Goal: Task Accomplishment & Management: Manage account settings

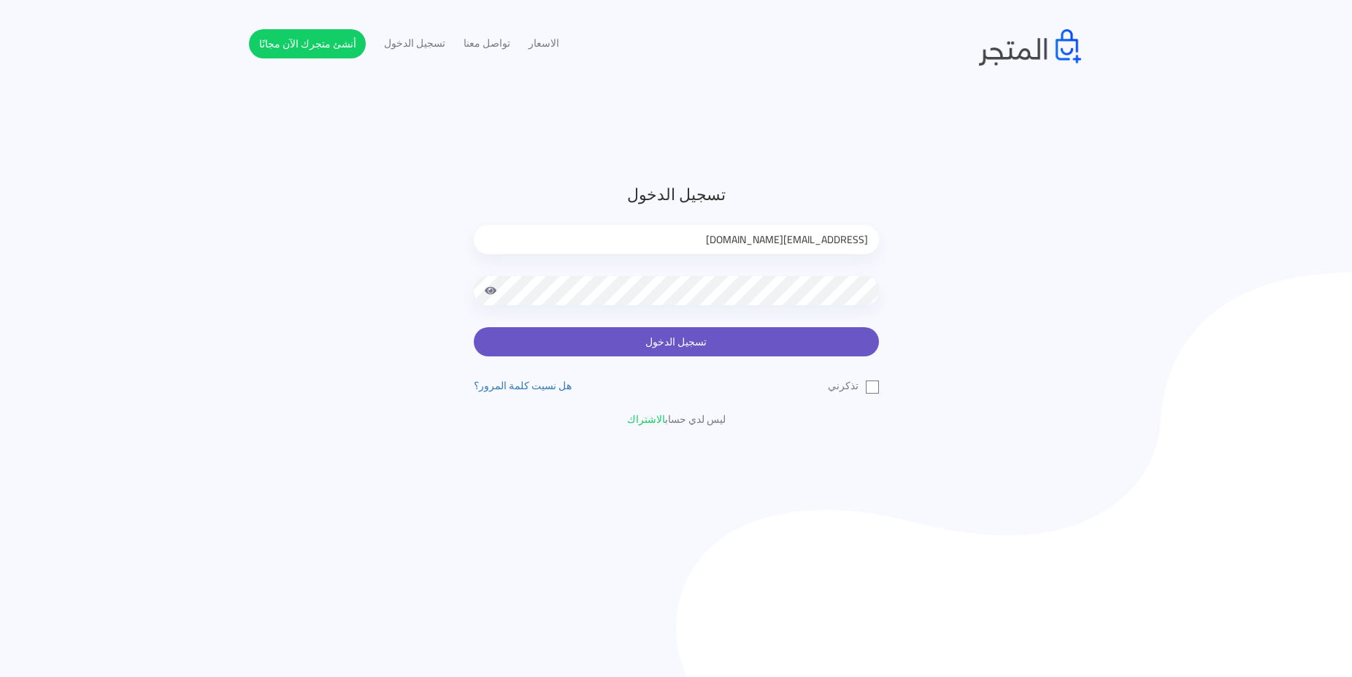
click at [758, 342] on button "تسجيل الدخول" at bounding box center [676, 341] width 405 height 29
click at [739, 330] on button "تسجيل الدخول" at bounding box center [676, 341] width 405 height 29
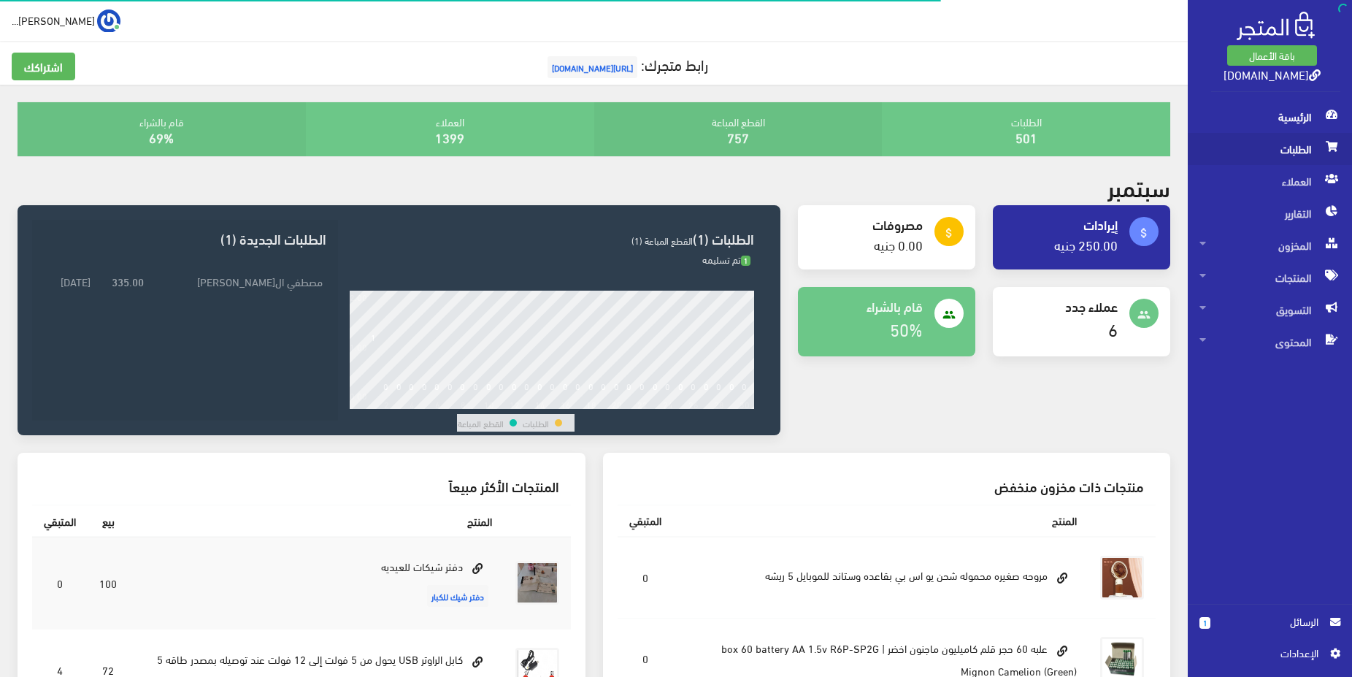
click at [1283, 153] on span "الطلبات" at bounding box center [1270, 149] width 141 height 32
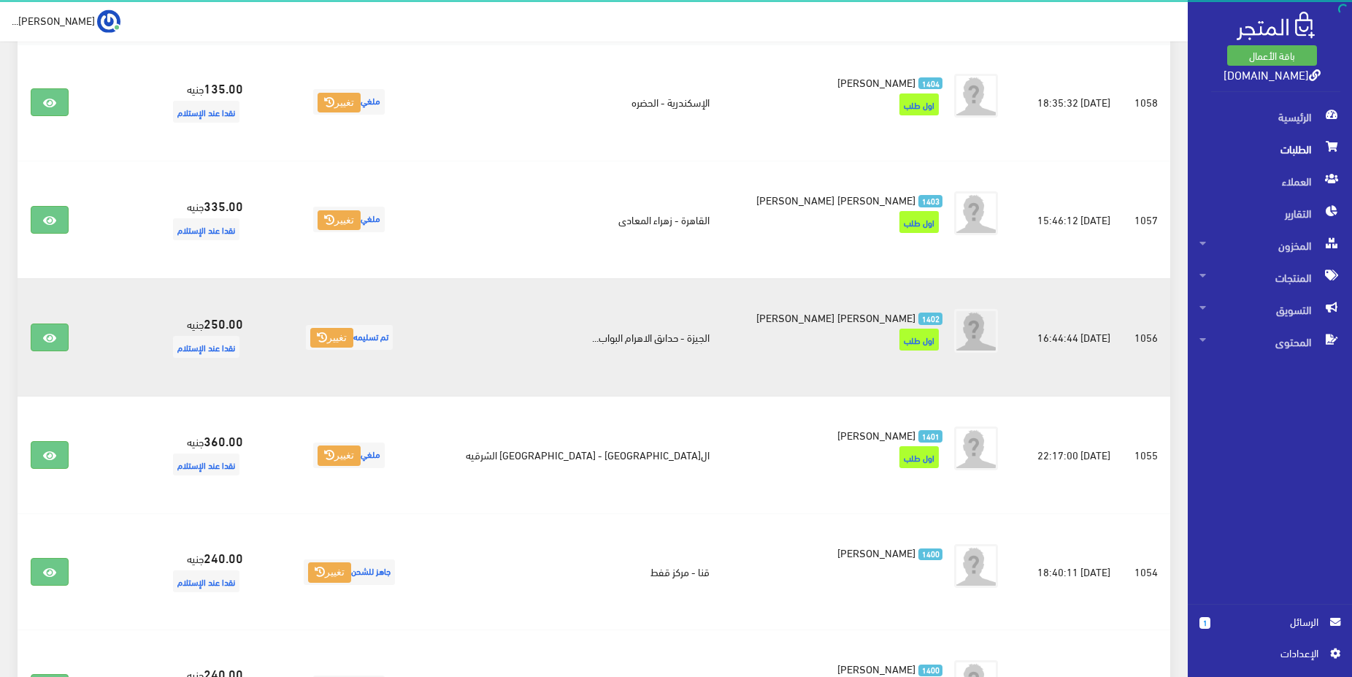
scroll to position [298, 0]
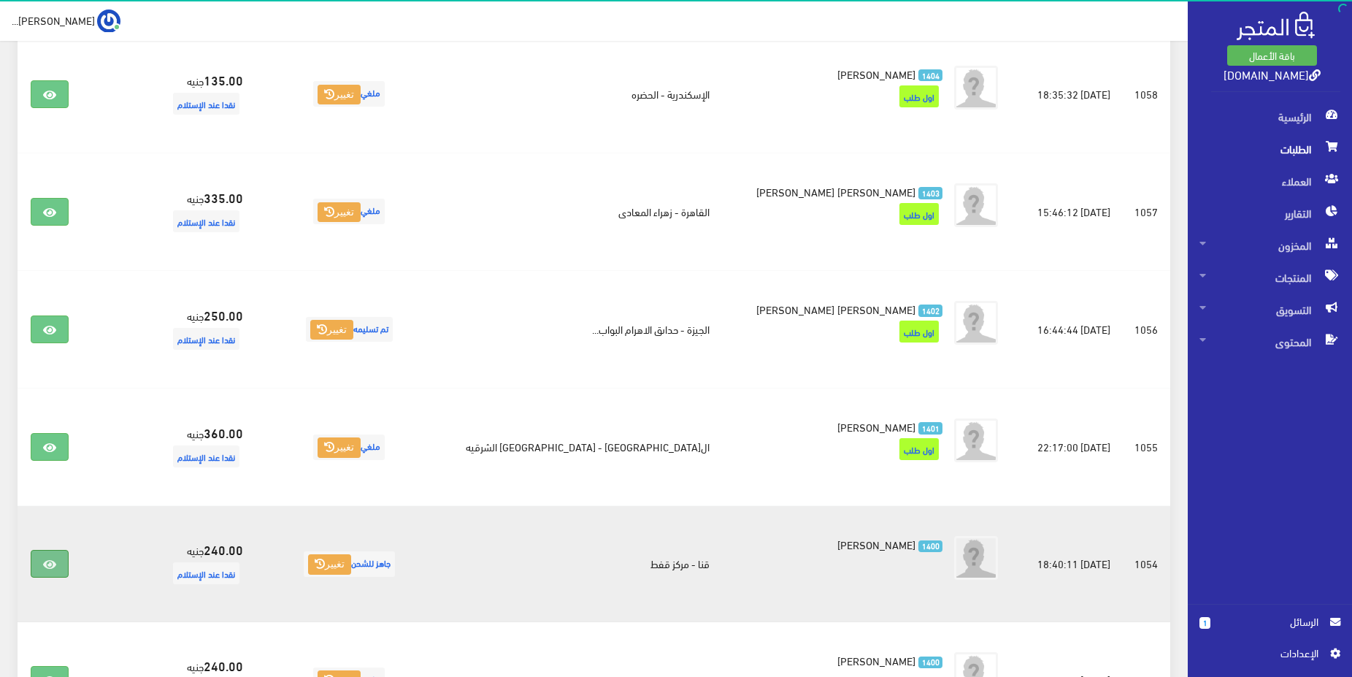
click at [64, 567] on link at bounding box center [50, 564] width 38 height 28
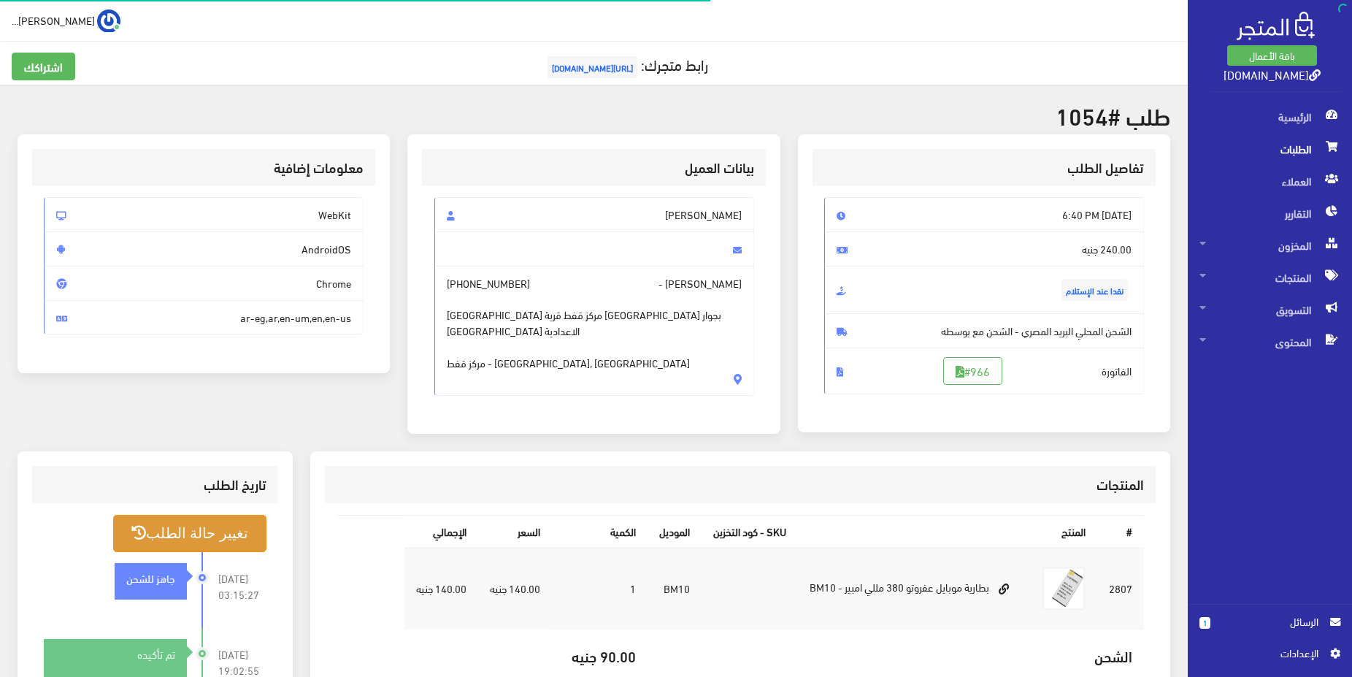
click at [235, 543] on button "تغيير حالة الطلب" at bounding box center [189, 533] width 153 height 37
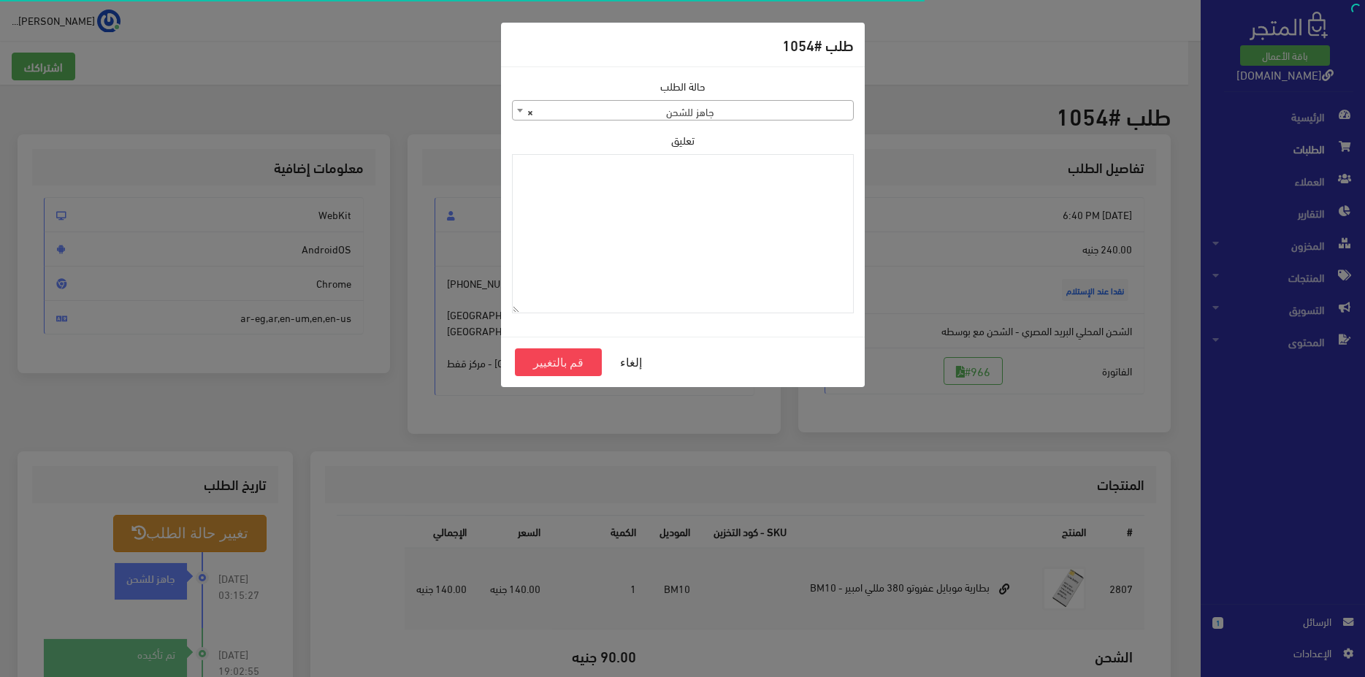
click at [694, 112] on span "× جاهز للشحن" at bounding box center [683, 111] width 340 height 20
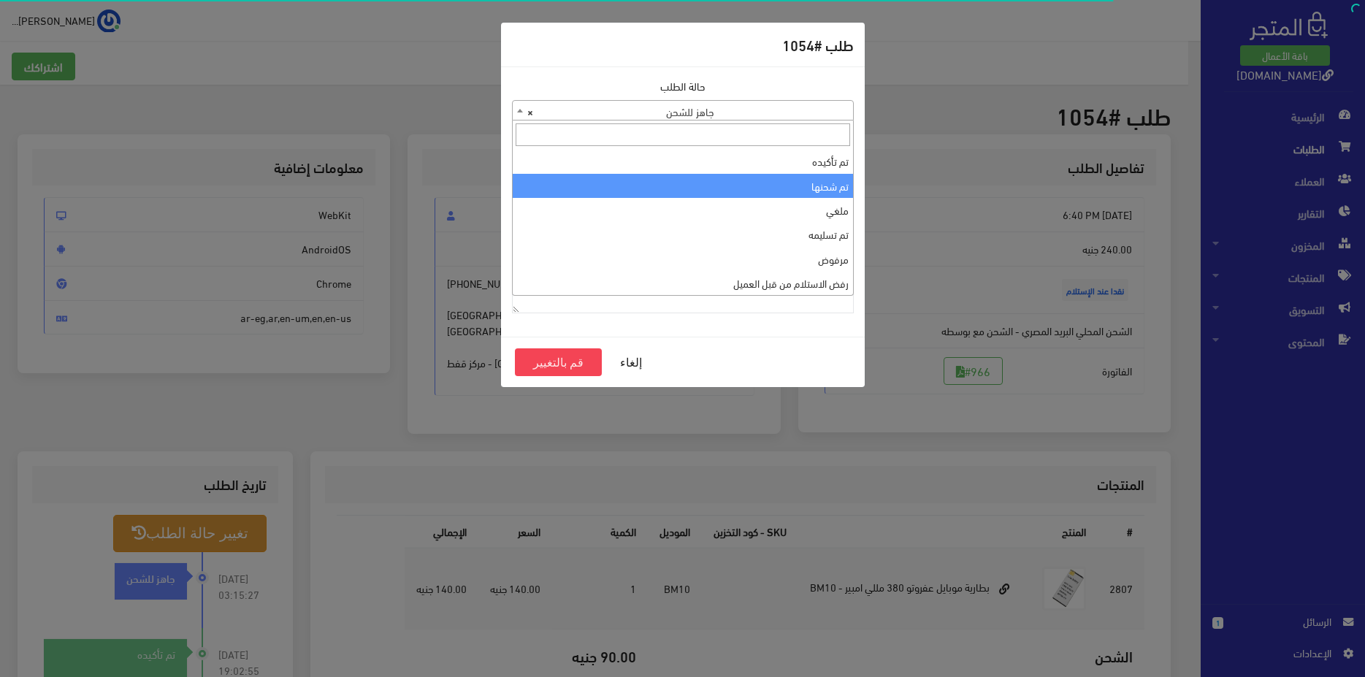
drag, startPoint x: 773, startPoint y: 185, endPoint x: 753, endPoint y: 208, distance: 30.6
select select "2"
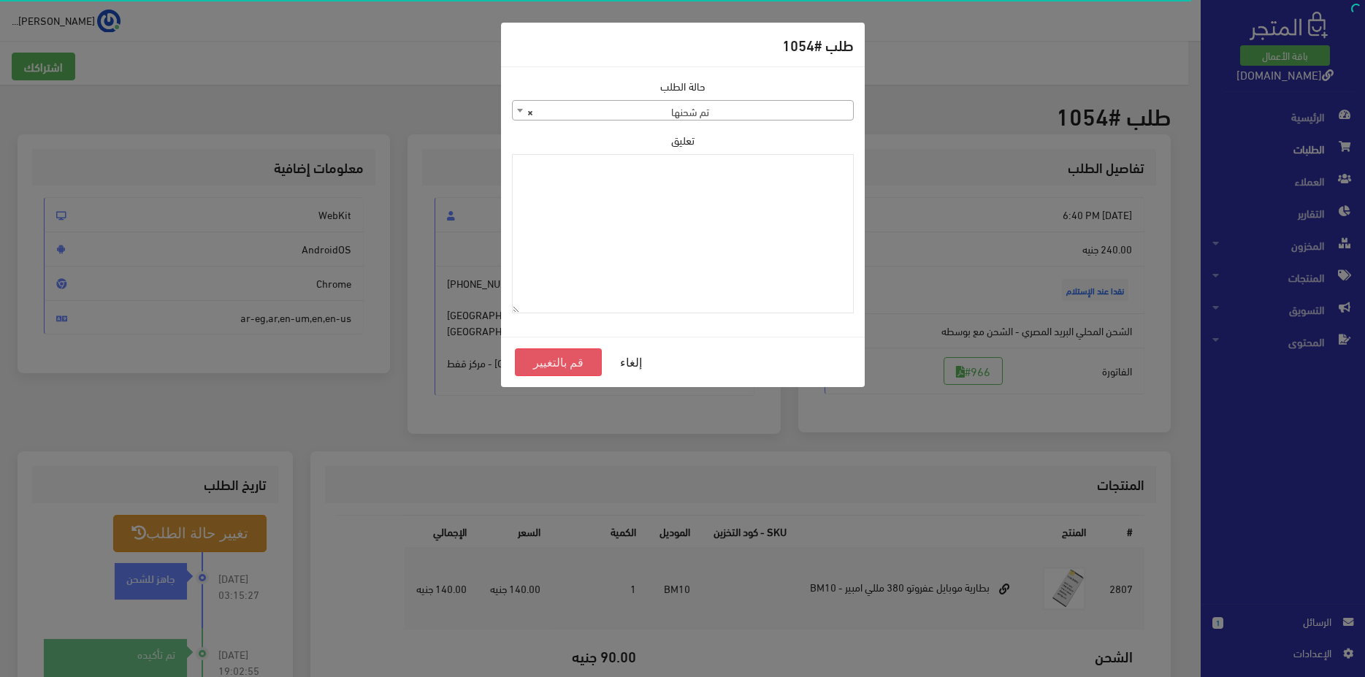
click at [543, 370] on button "قم بالتغيير" at bounding box center [559, 362] width 88 height 28
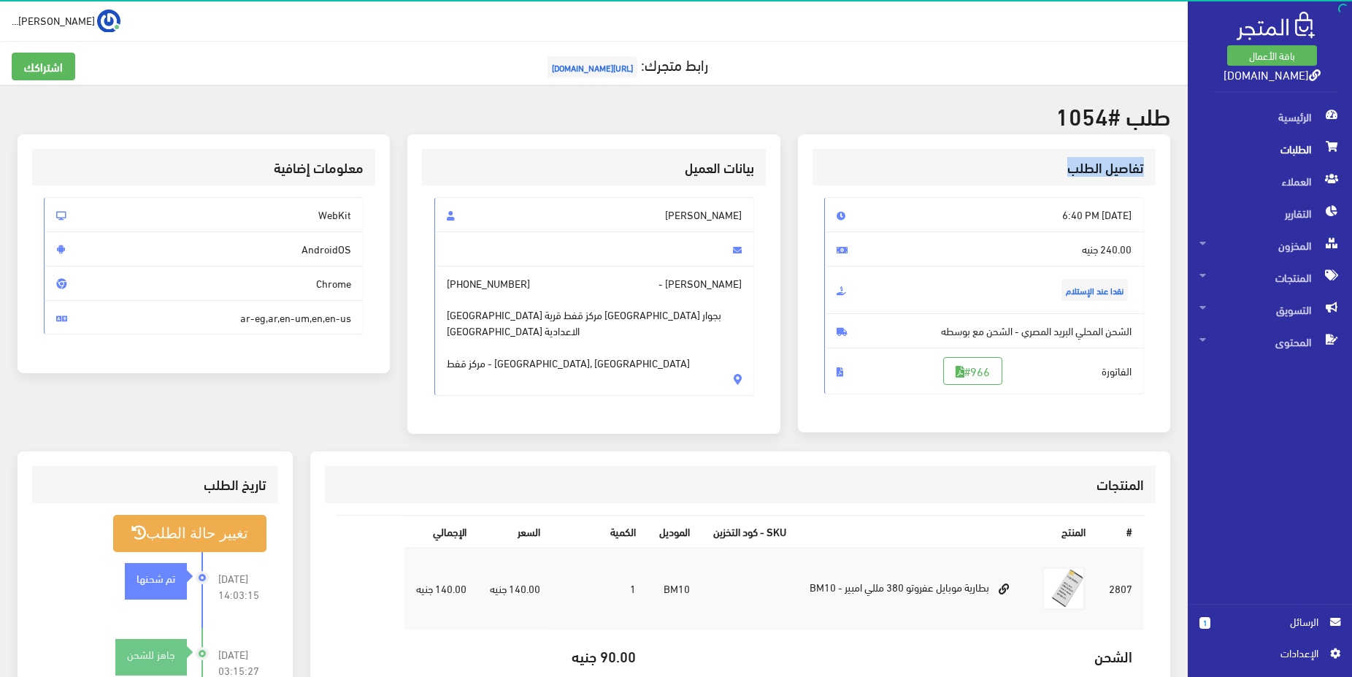
drag, startPoint x: 1062, startPoint y: 163, endPoint x: 1174, endPoint y: 165, distance: 111.7
click at [1162, 166] on div "تفاصيل الطلب Sun, Aug 31, 2025 6:40 PM 240.00 جنيه نقدا عند الإستلام #966" at bounding box center [984, 283] width 372 height 298
click at [1142, 168] on h3 "تفاصيل الطلب" at bounding box center [984, 168] width 320 height 14
click at [1097, 168] on h3 "تفاصيل الطلب" at bounding box center [984, 168] width 320 height 14
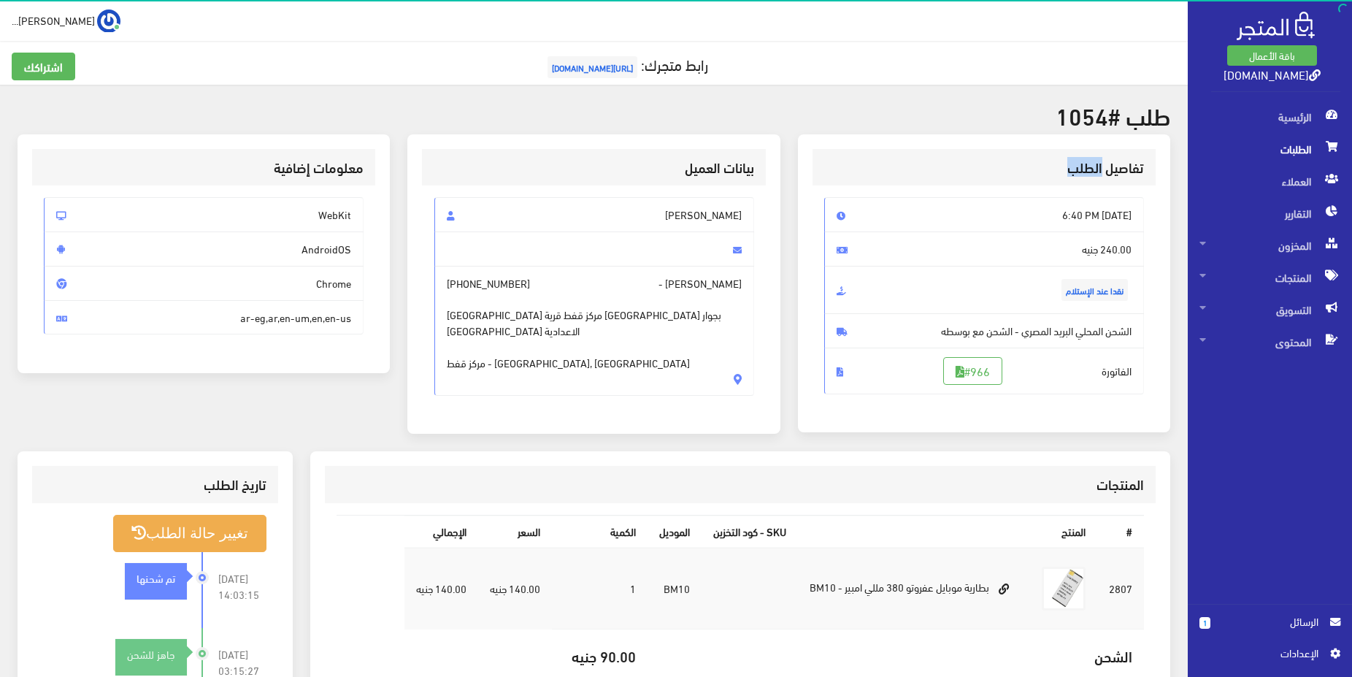
click at [1097, 168] on h3 "تفاصيل الطلب" at bounding box center [984, 168] width 320 height 14
click at [1144, 169] on h3 "تفاصيل الطلب" at bounding box center [984, 168] width 320 height 14
click at [1142, 170] on h3 "تفاصيل الطلب" at bounding box center [984, 168] width 320 height 14
click at [1088, 172] on h3 "تفاصيل الطلب" at bounding box center [984, 168] width 320 height 14
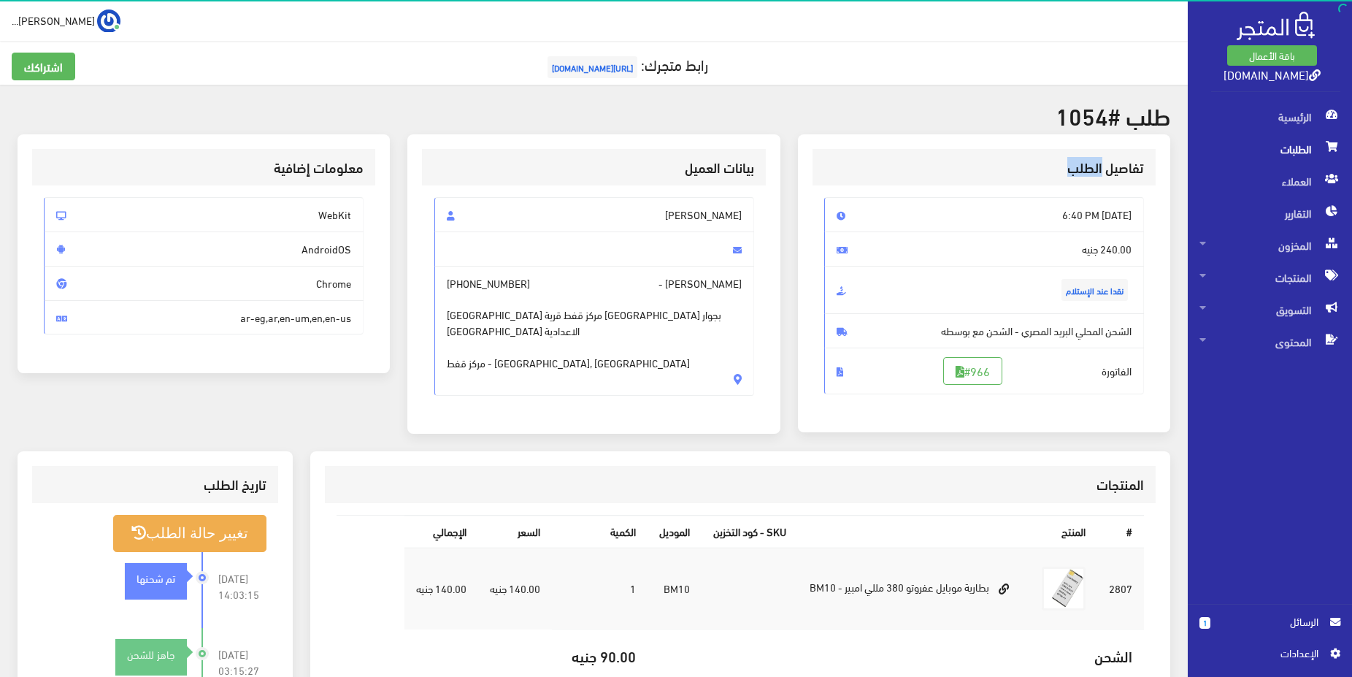
click at [1088, 172] on h3 "تفاصيل الطلب" at bounding box center [984, 168] width 320 height 14
click at [1130, 177] on div "تفاصيل الطلب" at bounding box center [984, 167] width 343 height 37
click at [1100, 164] on h3 "تفاصيل الطلب" at bounding box center [984, 168] width 320 height 14
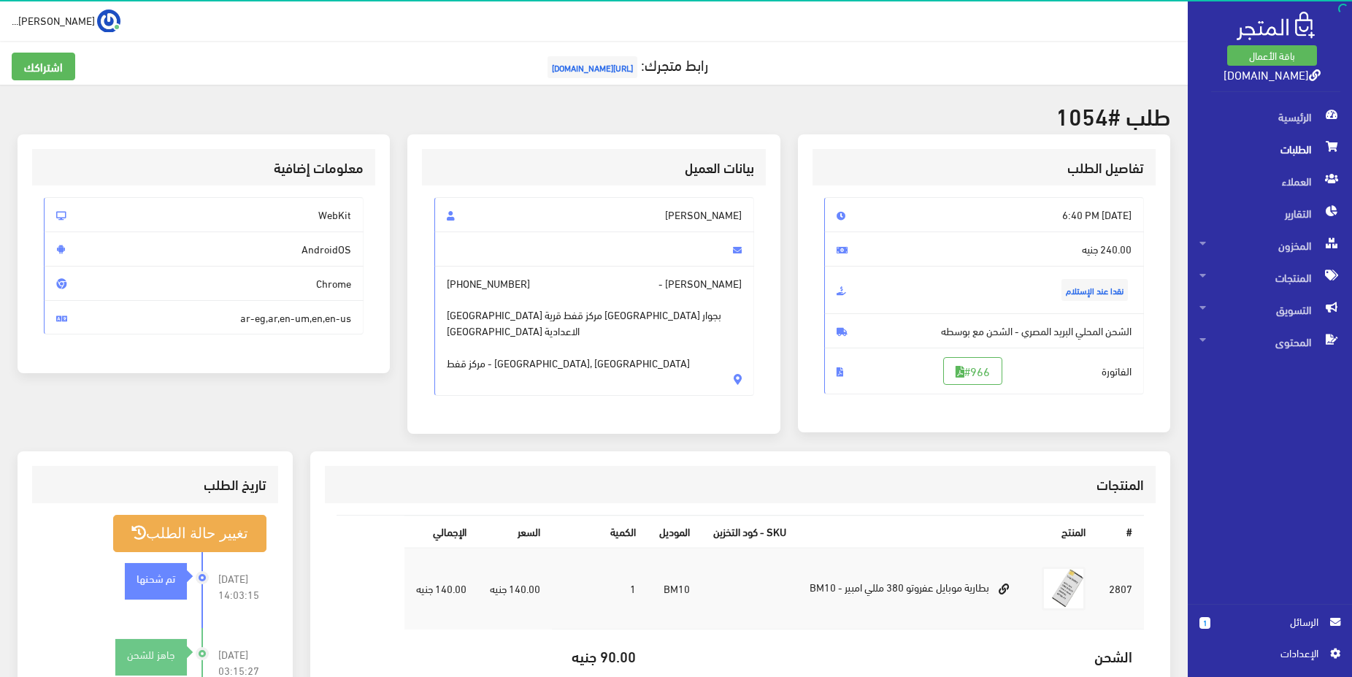
click at [1125, 162] on h3 "تفاصيل الطلب" at bounding box center [984, 168] width 320 height 14
click at [1079, 171] on h3 "تفاصيل الطلب" at bounding box center [984, 168] width 320 height 14
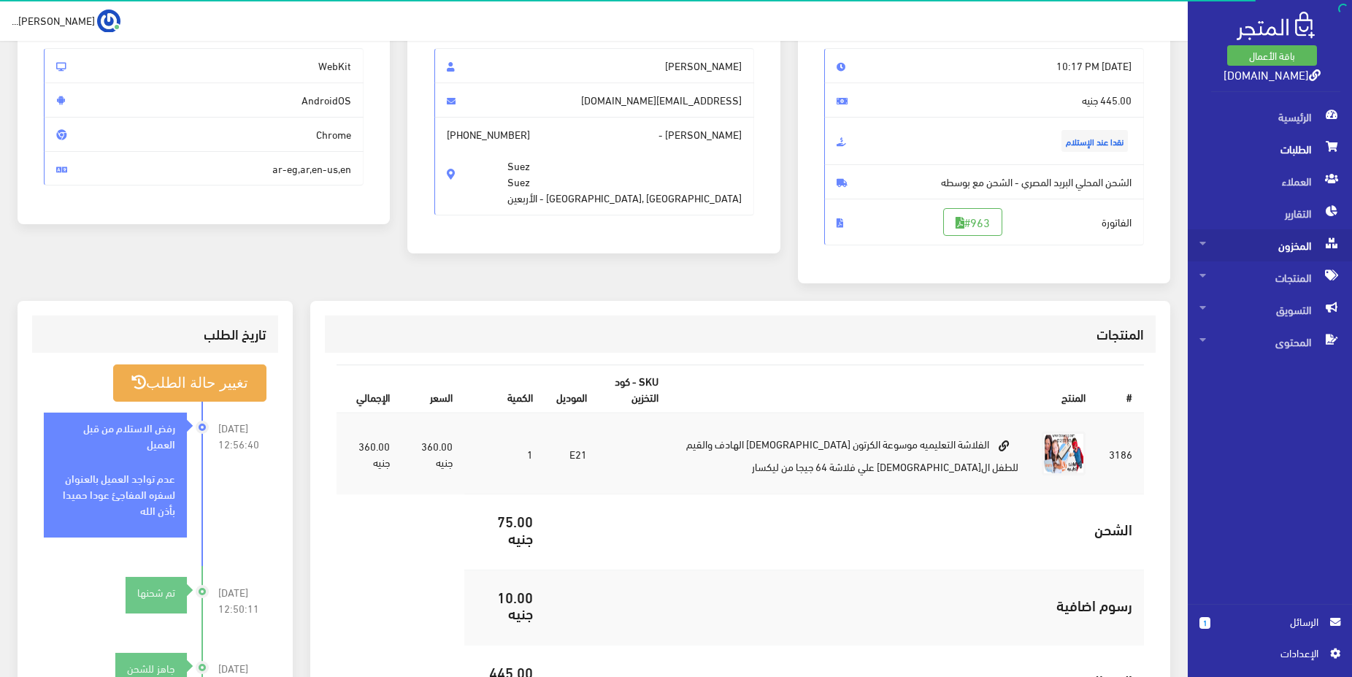
scroll to position [74, 0]
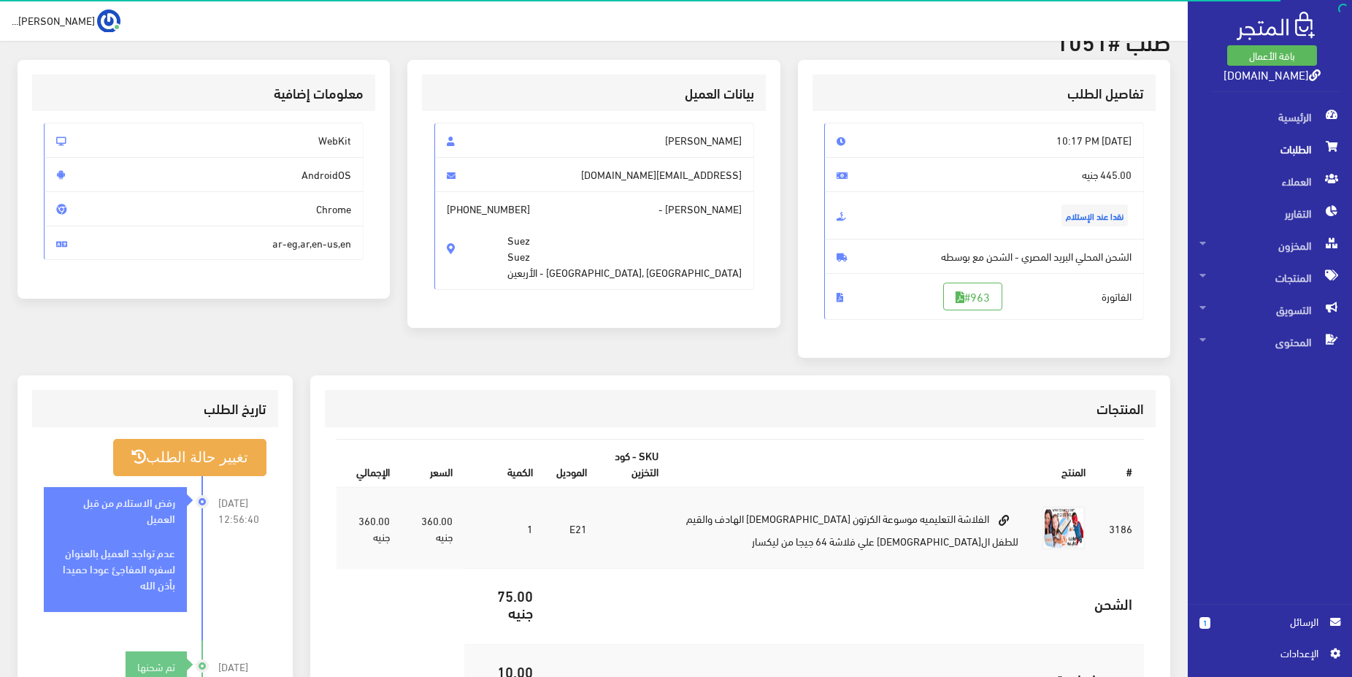
click at [1270, 139] on span "الطلبات" at bounding box center [1270, 149] width 141 height 32
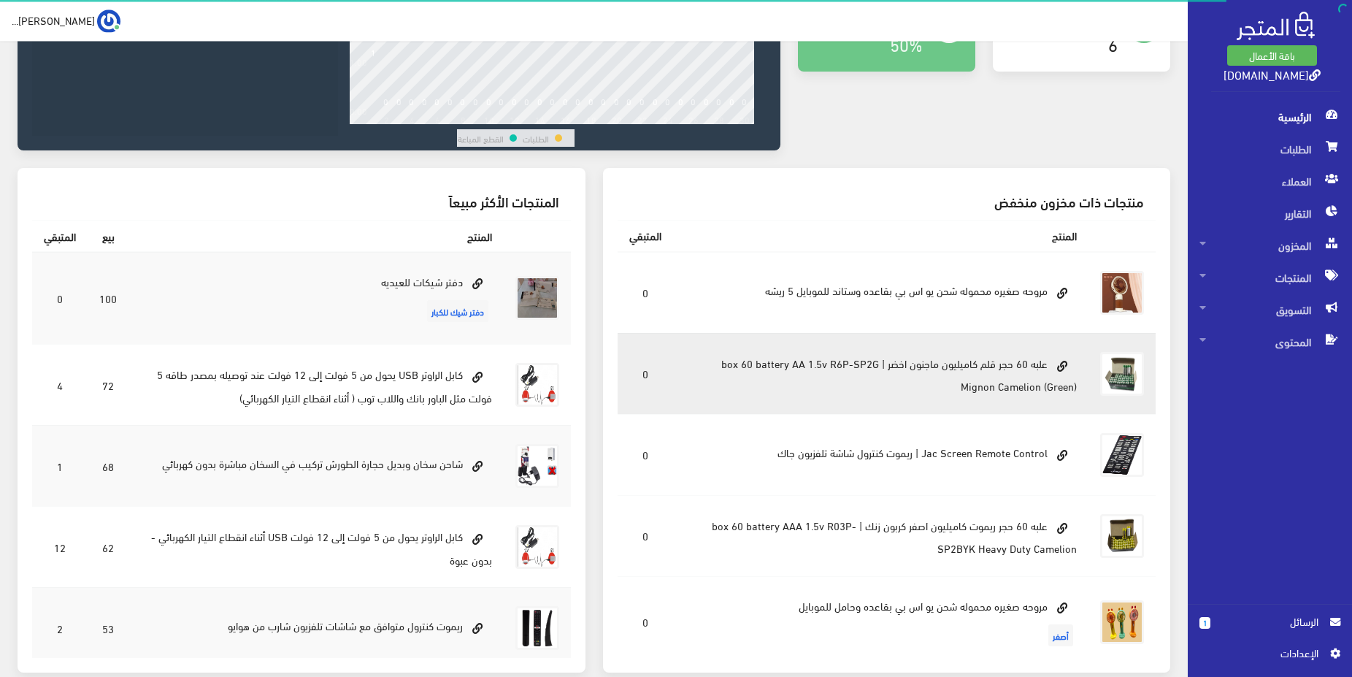
scroll to position [298, 0]
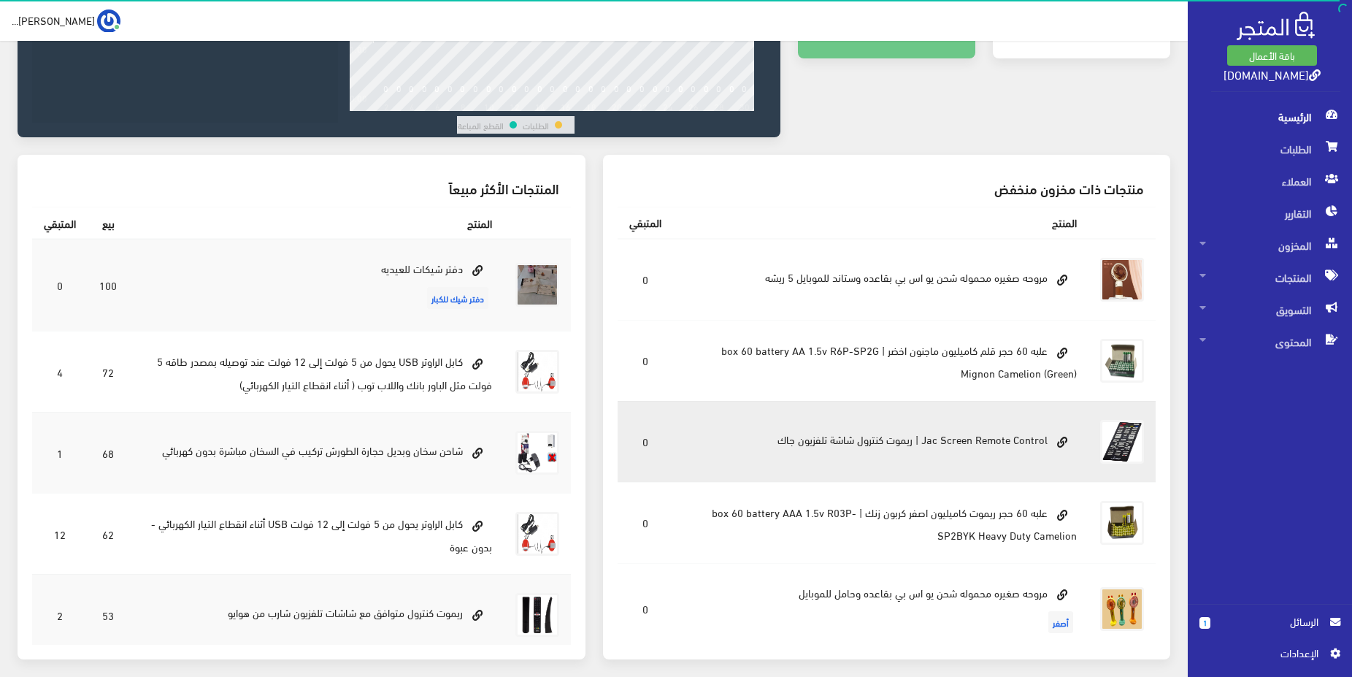
click at [978, 442] on td "Jac Screen Remote Control | ريموت كنترول شاشة تلفزيون جاك" at bounding box center [881, 441] width 416 height 81
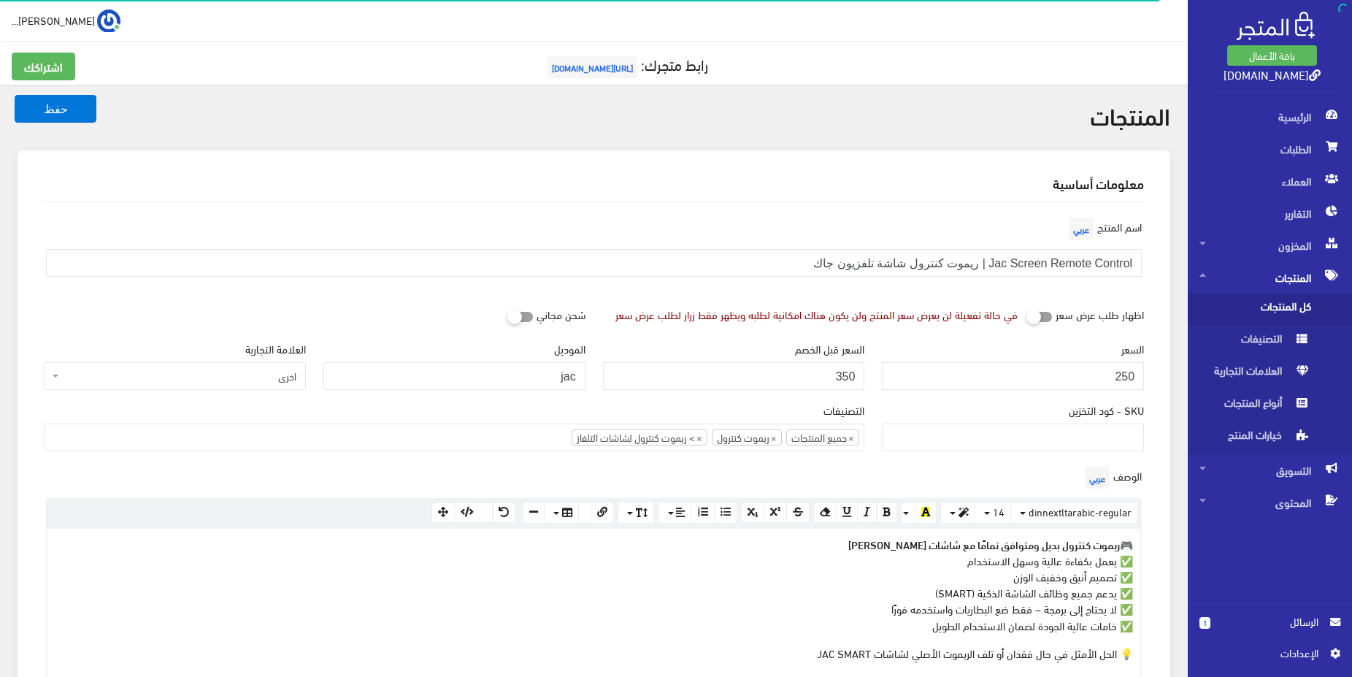
select select
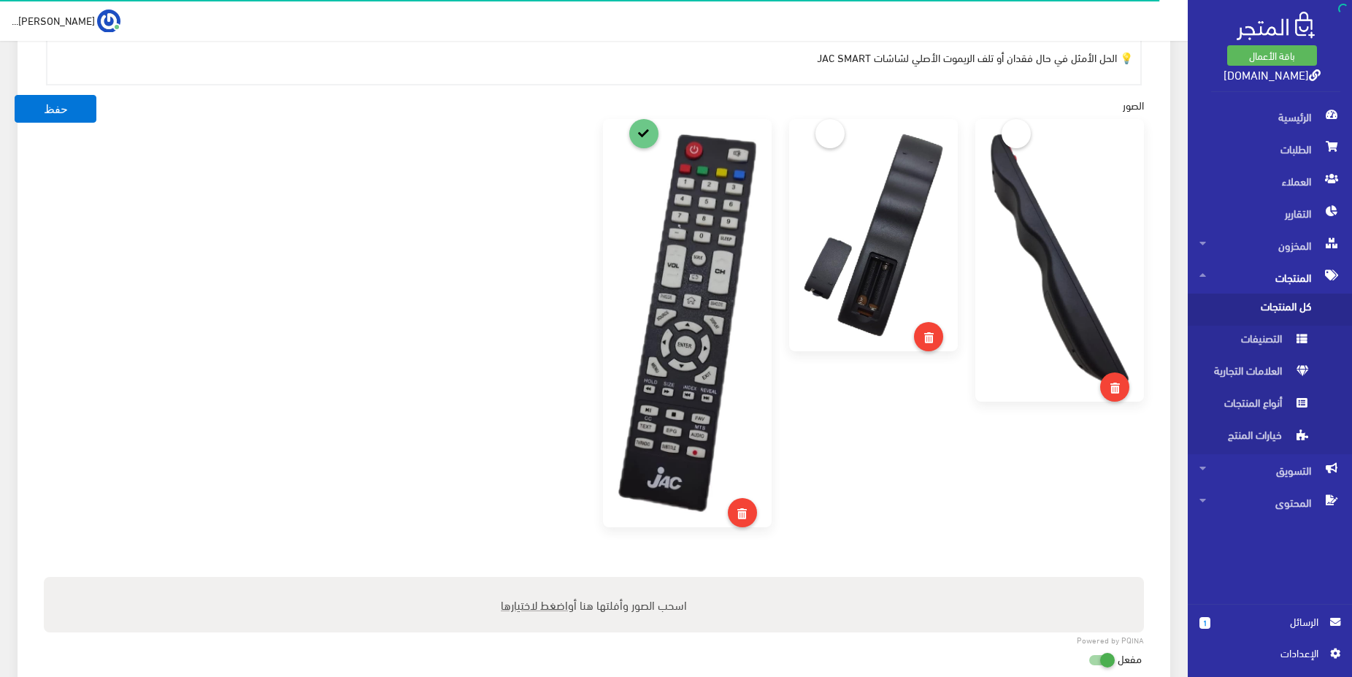
scroll to position [596, 0]
